Goal: Check status: Check status

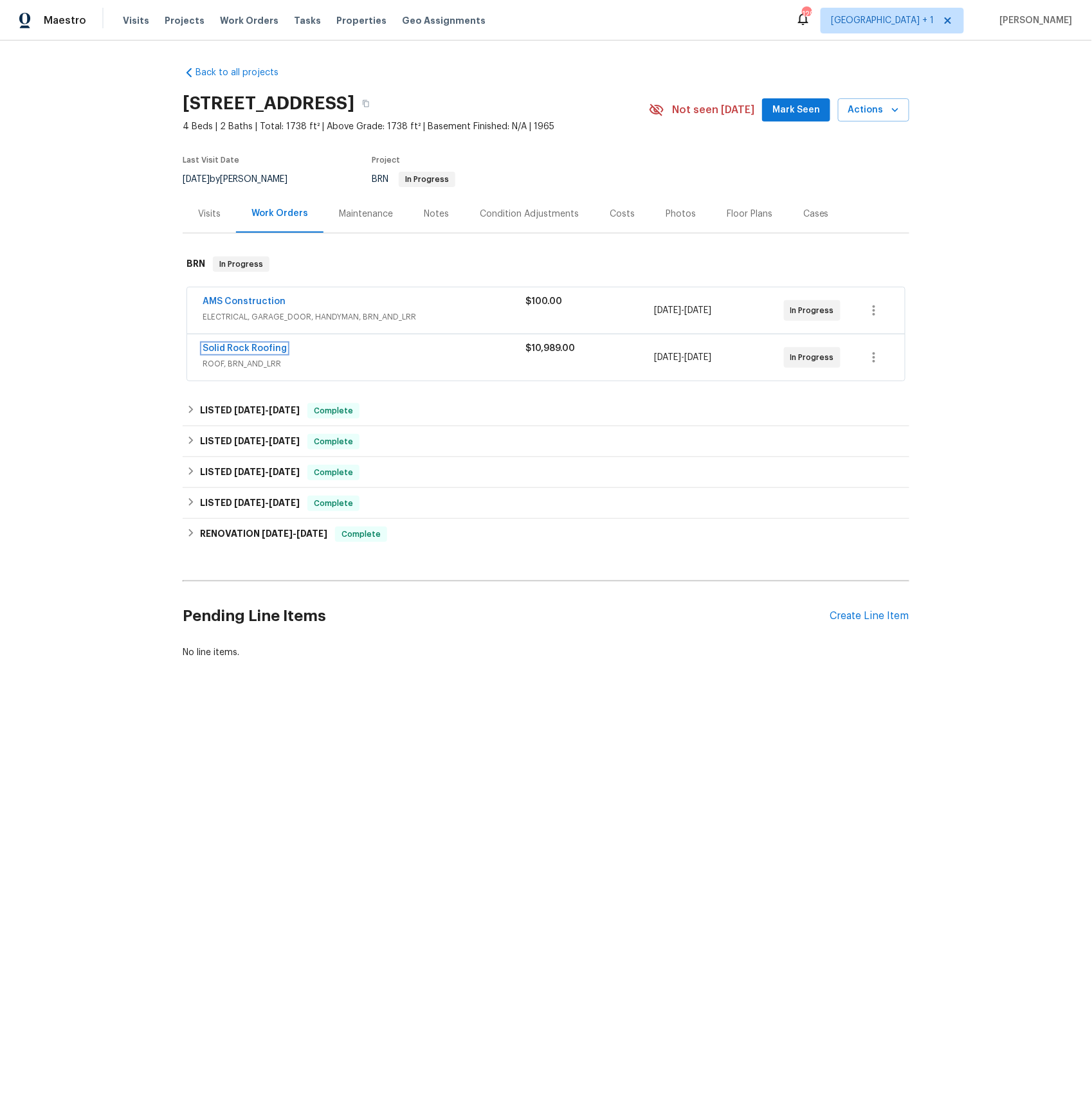
click at [229, 349] on link "Solid Rock Roofing" at bounding box center [245, 348] width 84 height 9
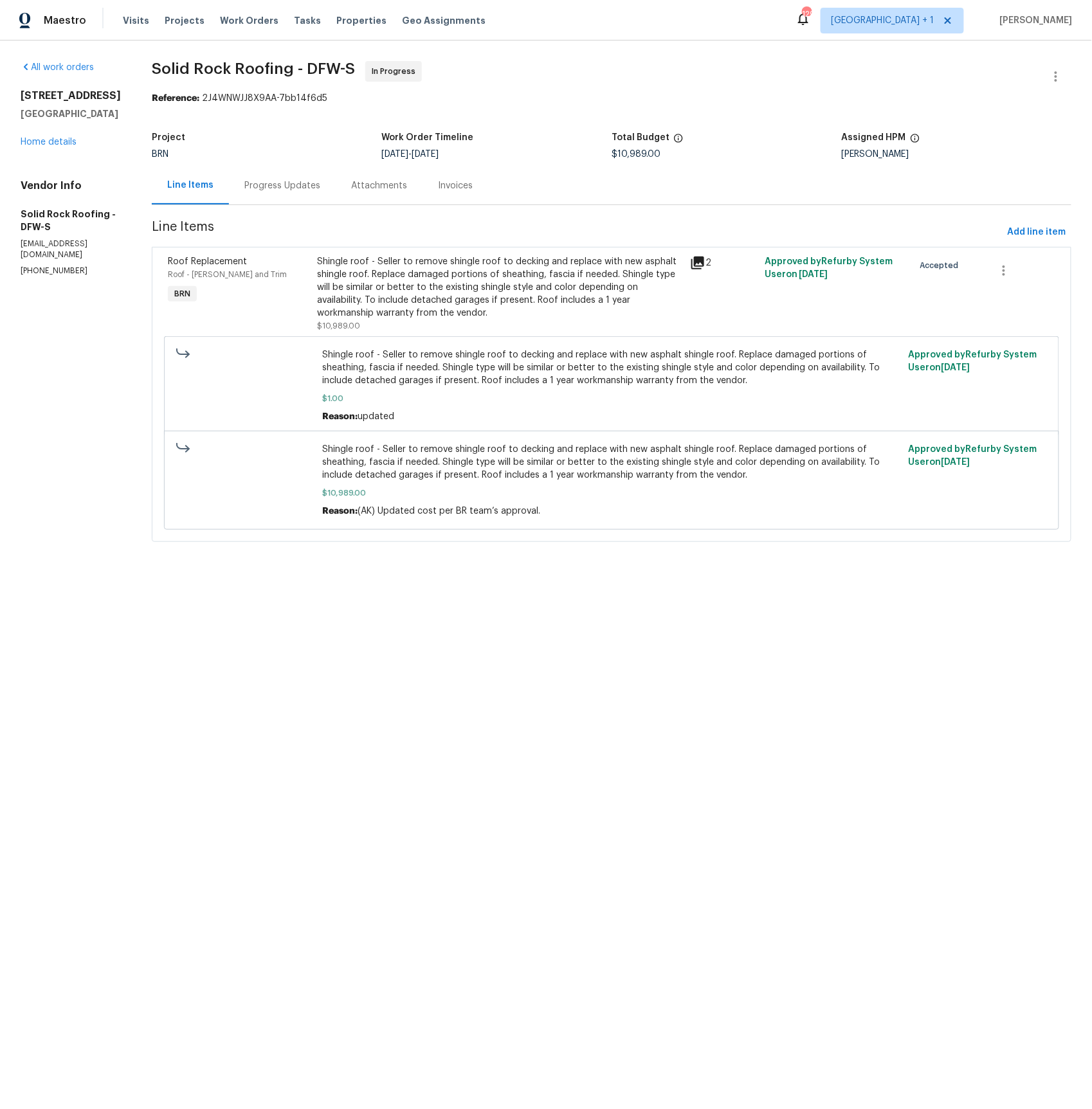
click at [279, 176] on div "Progress Updates" at bounding box center [282, 186] width 107 height 38
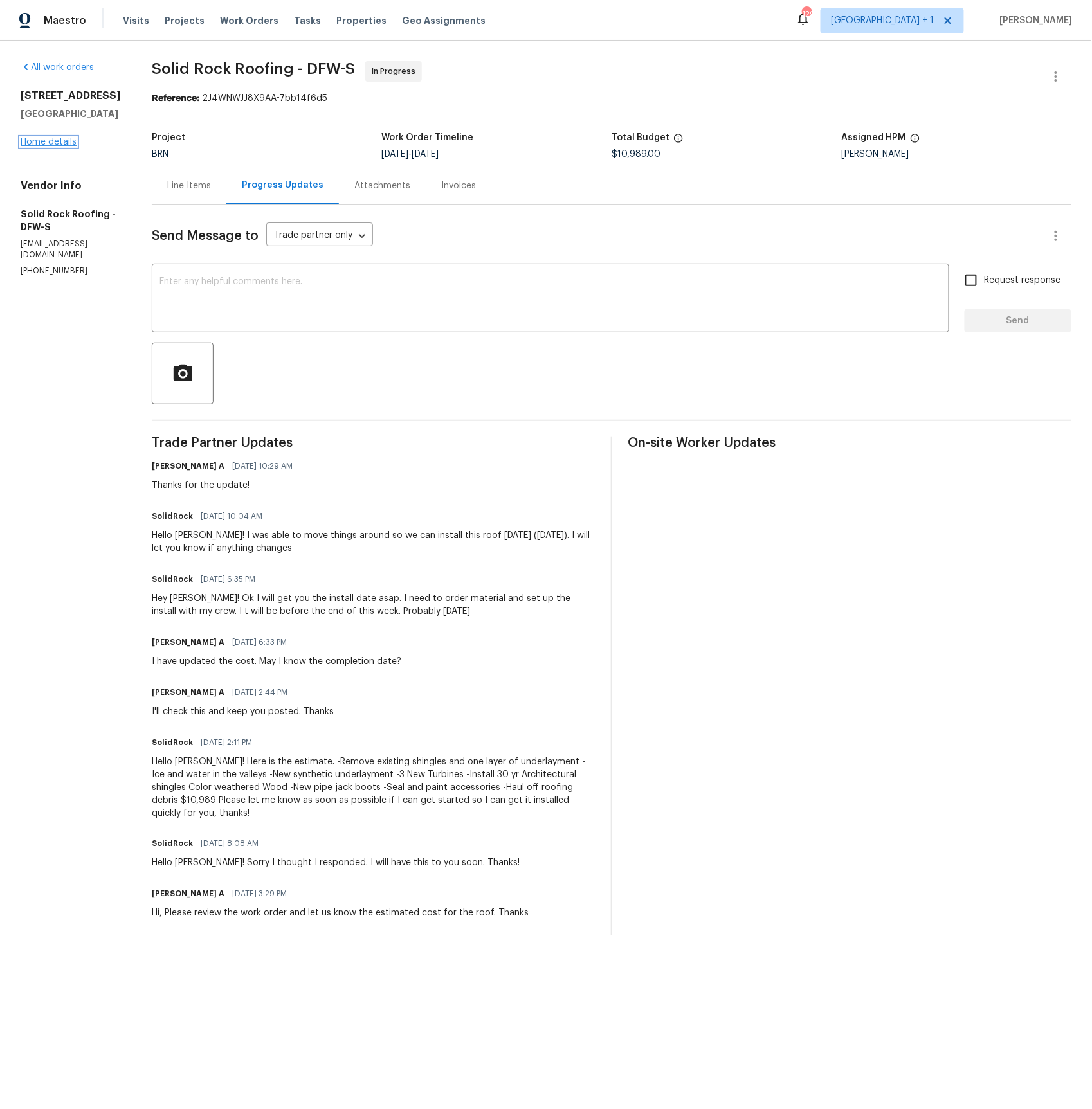
click at [55, 141] on link "Home details" at bounding box center [48, 142] width 56 height 9
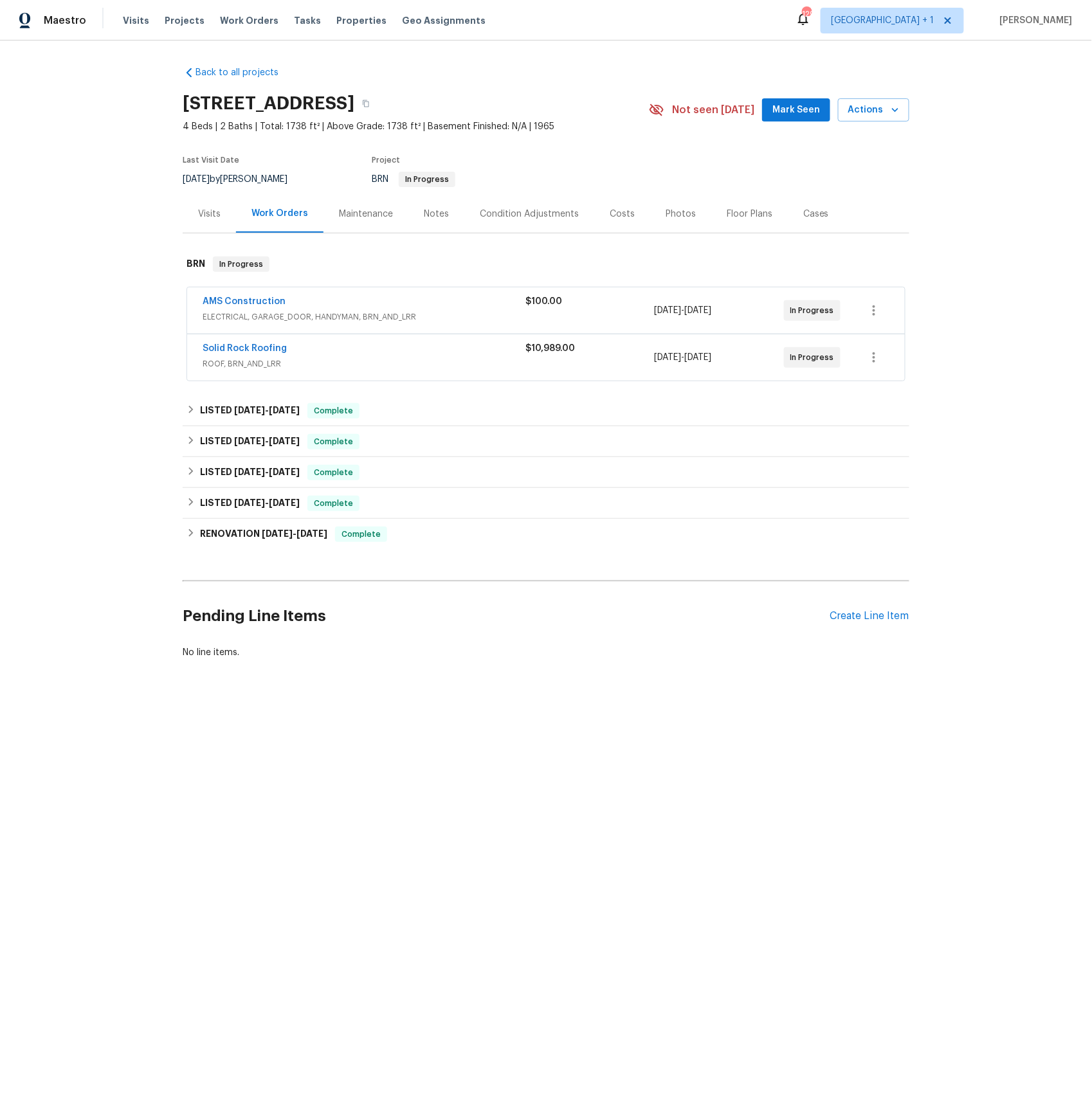
click at [221, 308] on div "AMS Construction" at bounding box center [364, 302] width 323 height 15
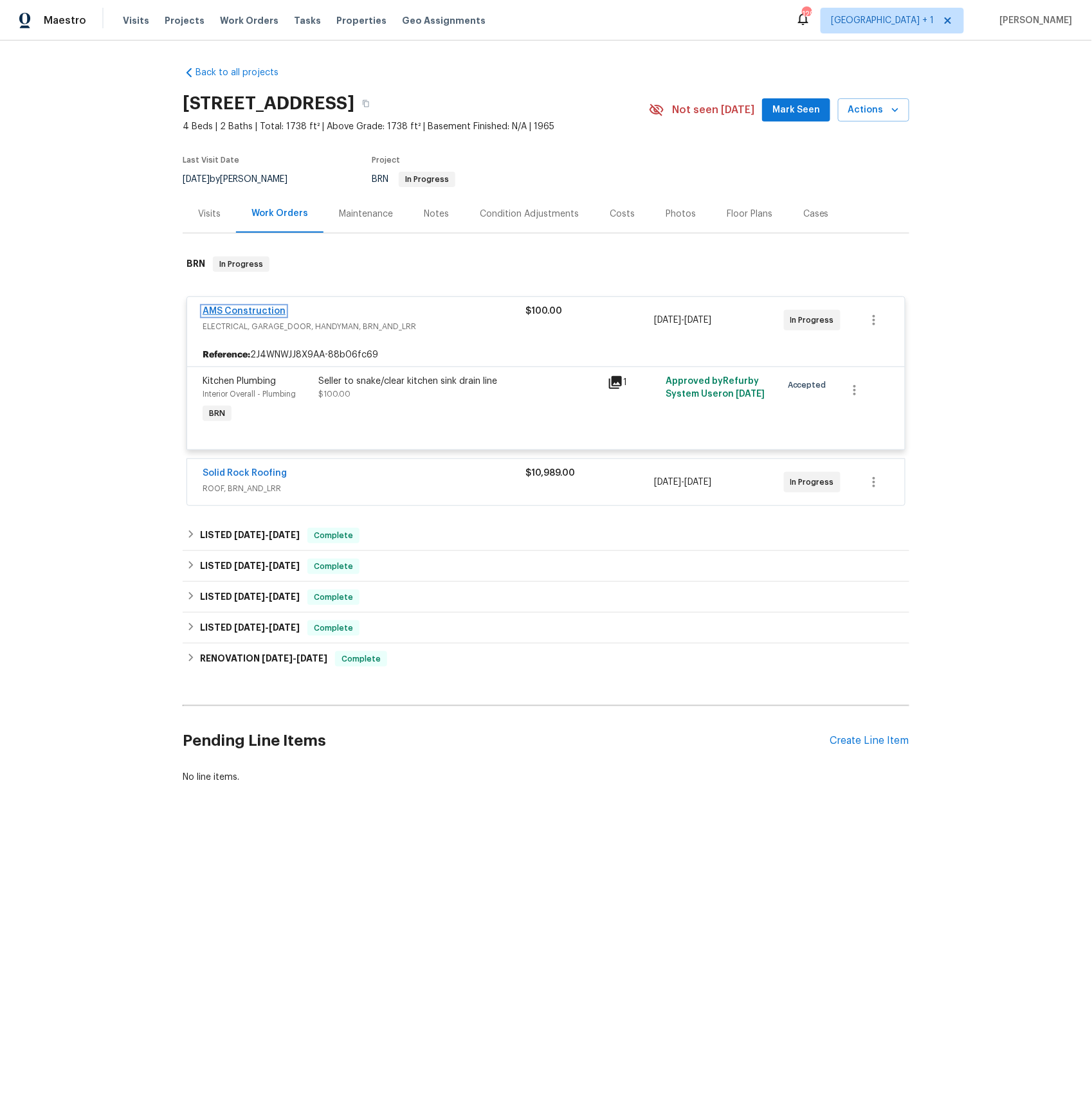
click at [218, 312] on link "AMS Construction" at bounding box center [244, 311] width 83 height 9
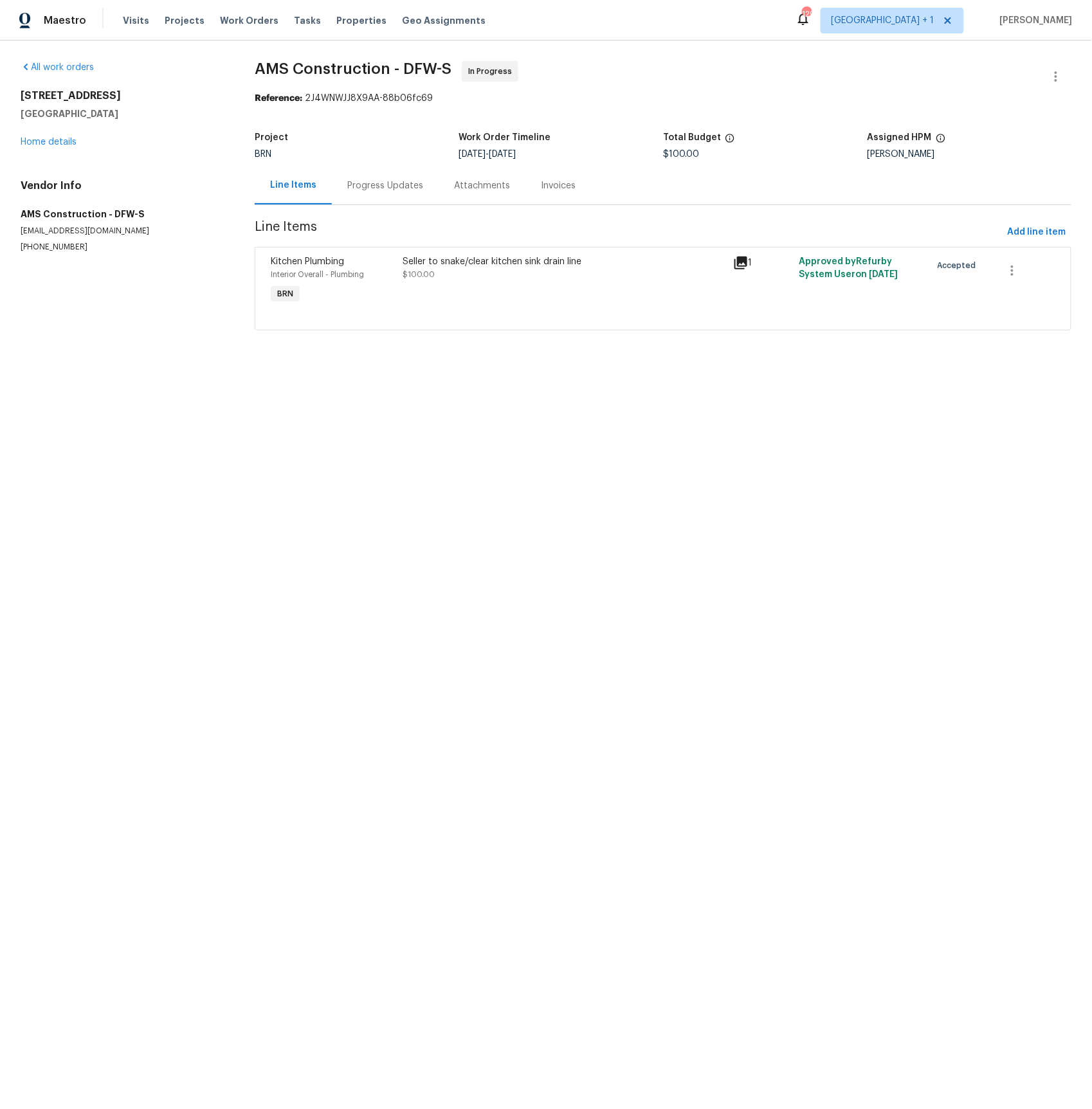
drag, startPoint x: 392, startPoint y: 185, endPoint x: 389, endPoint y: 198, distance: 13.3
click at [392, 185] on div "Progress Updates" at bounding box center [385, 186] width 76 height 13
